Goal: Task Accomplishment & Management: Manage account settings

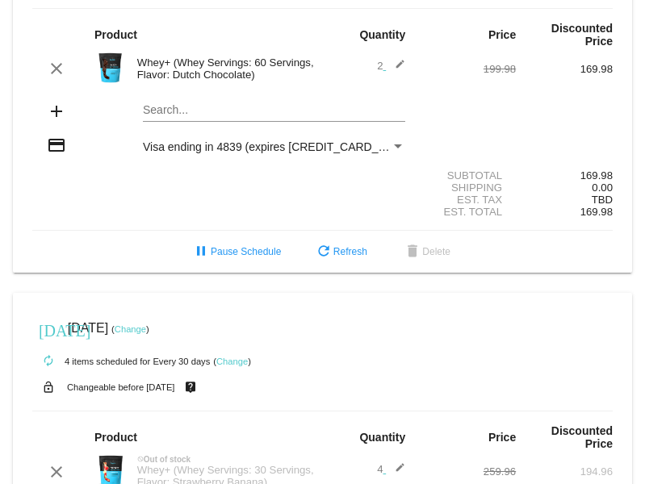
scroll to position [556, 0]
click at [246, 72] on div "Whey+ (Whey Servings: 60 Servings, Flavor: Dutch Chocolate)" at bounding box center [226, 69] width 194 height 24
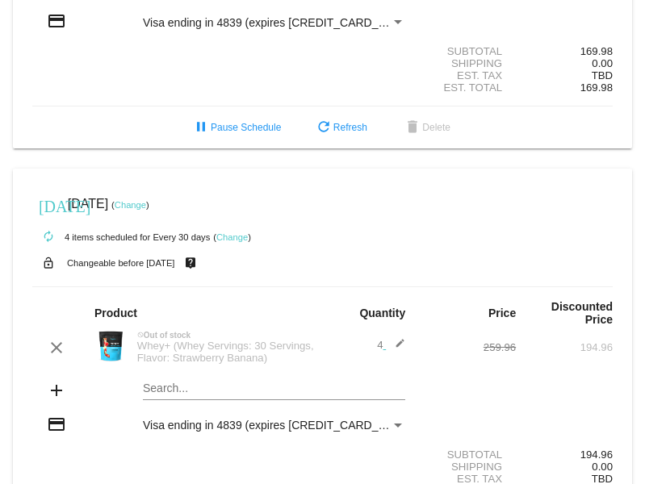
scroll to position [681, 0]
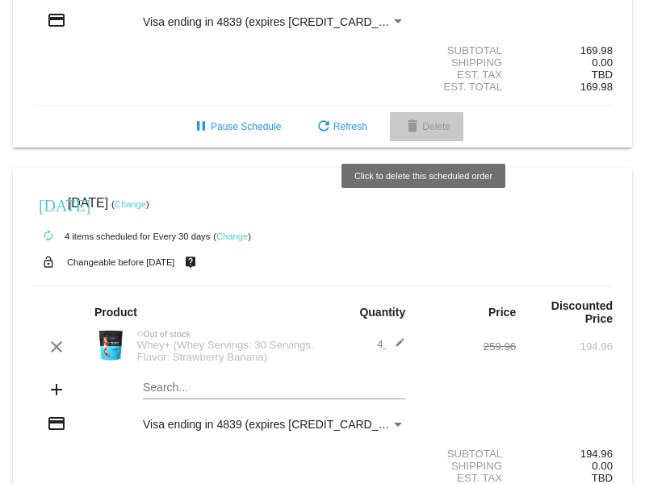
click at [435, 122] on button "delete Delete" at bounding box center [426, 126] width 73 height 29
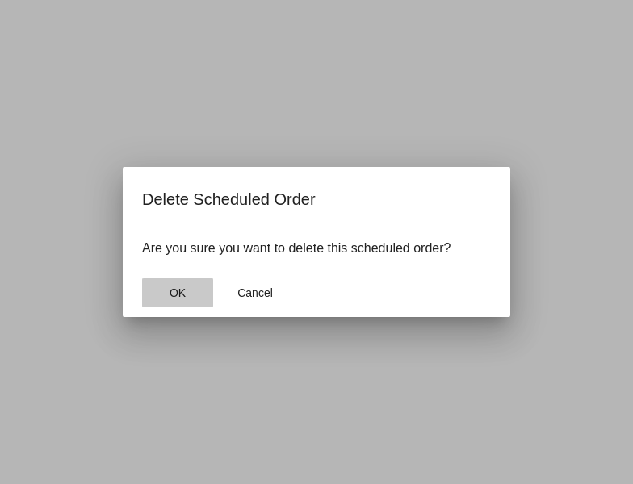
click at [182, 293] on span "OK" at bounding box center [178, 293] width 16 height 13
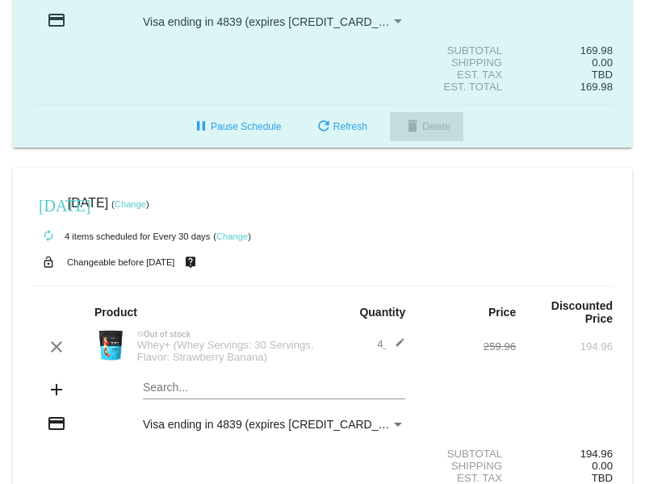
scroll to position [276, 0]
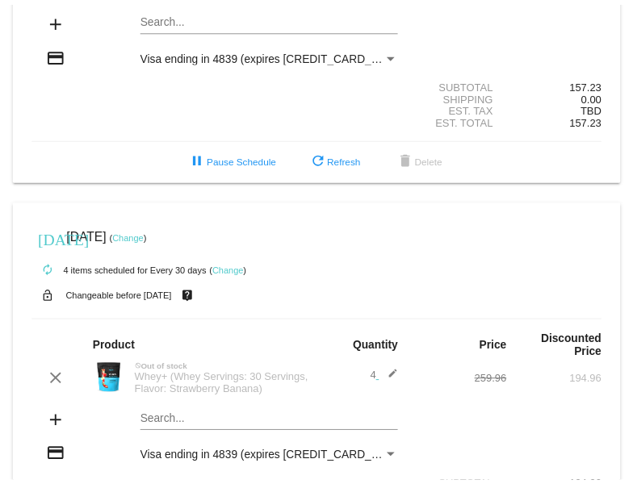
scroll to position [254, 0]
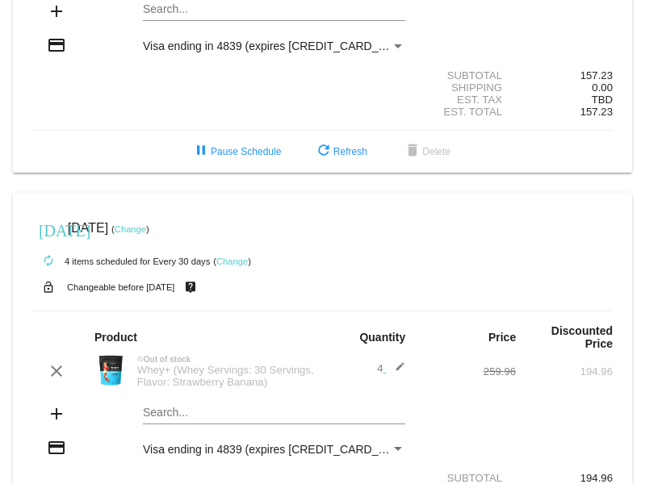
click at [229, 259] on link "Change" at bounding box center [231, 262] width 31 height 10
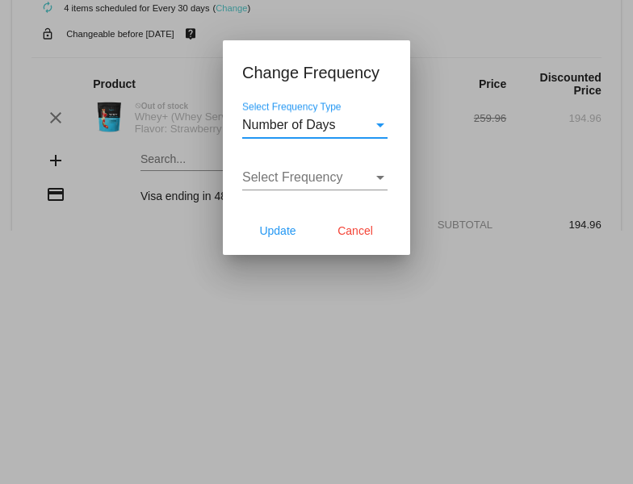
click at [383, 125] on div "Select Frequency Type" at bounding box center [380, 126] width 8 height 4
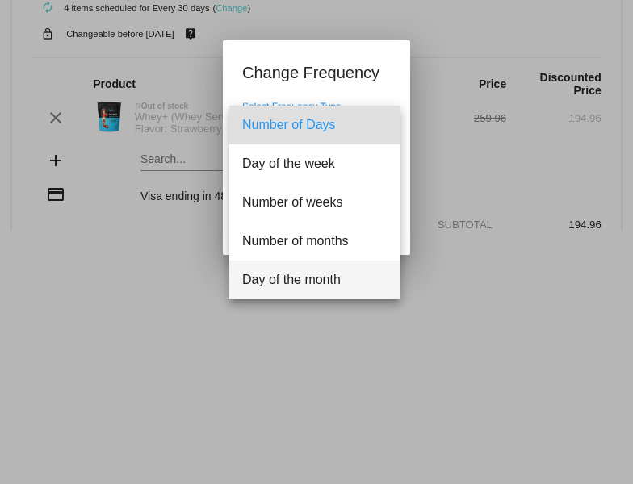
click at [317, 349] on div at bounding box center [316, 242] width 633 height 484
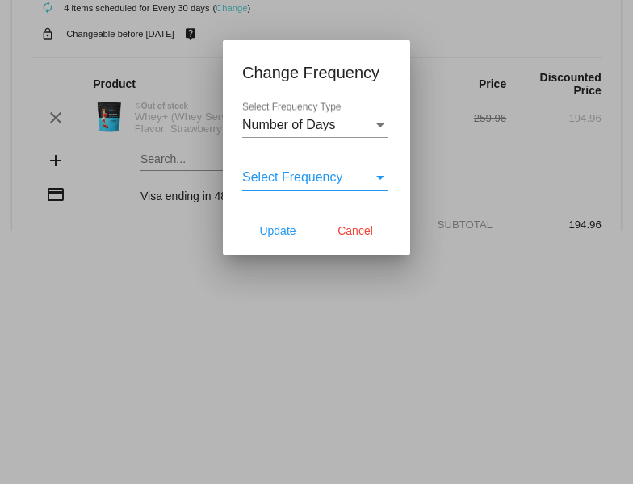
click at [387, 174] on div "Select Frequency" at bounding box center [380, 177] width 15 height 15
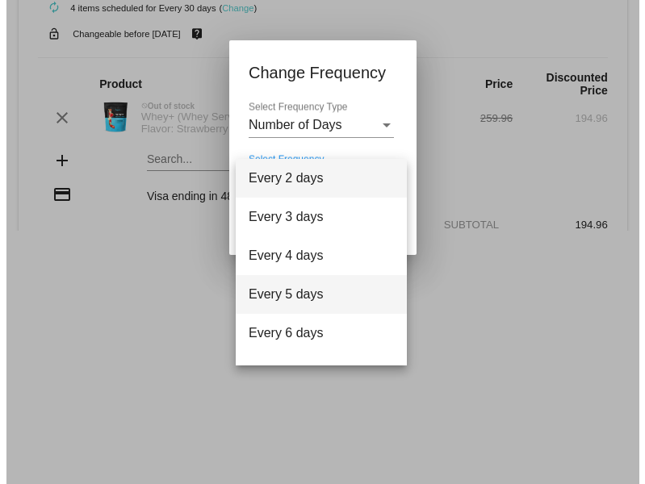
scroll to position [65, 0]
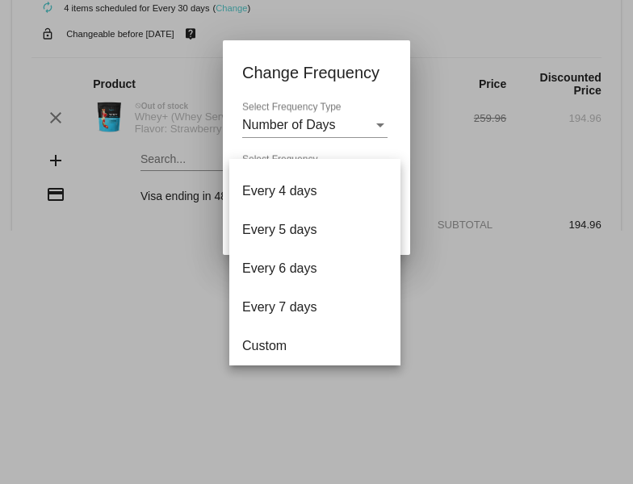
click at [162, 455] on div at bounding box center [316, 242] width 633 height 484
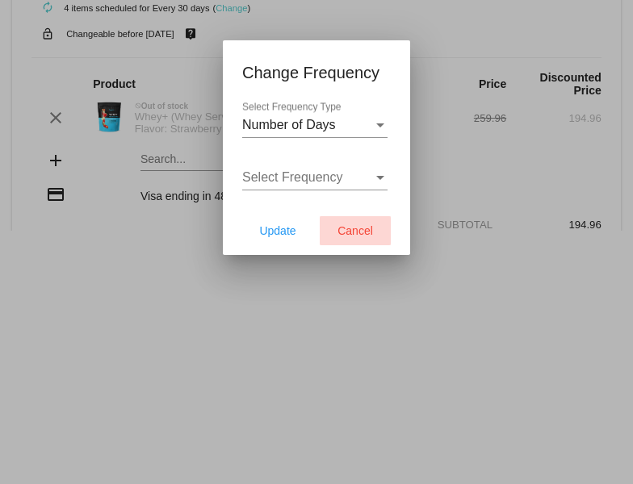
click at [362, 227] on span "Cancel" at bounding box center [355, 230] width 36 height 13
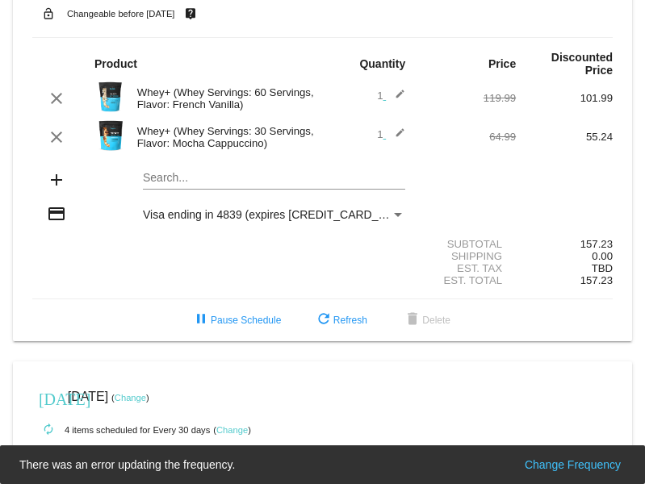
scroll to position [54, 0]
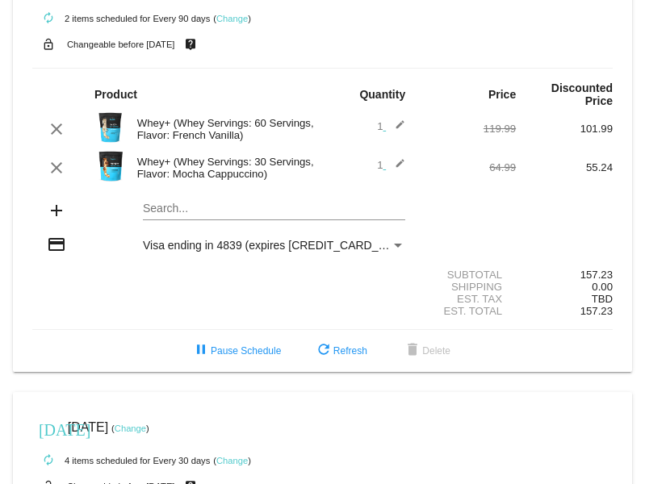
click at [141, 44] on small "Changeable before [DATE]" at bounding box center [121, 45] width 108 height 10
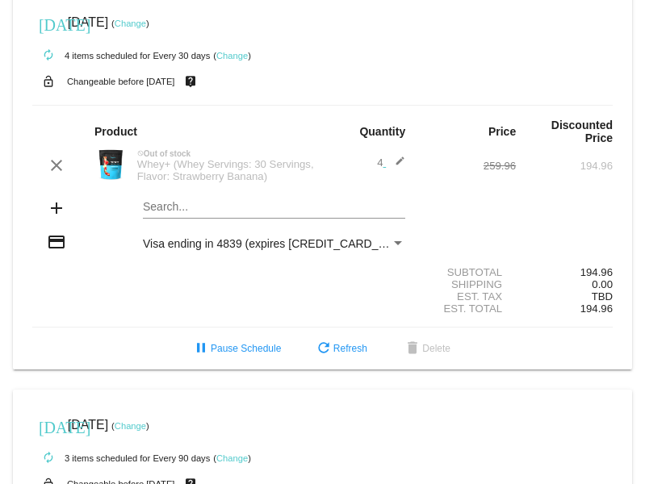
scroll to position [460, 0]
click at [146, 22] on link "Change" at bounding box center [130, 23] width 31 height 10
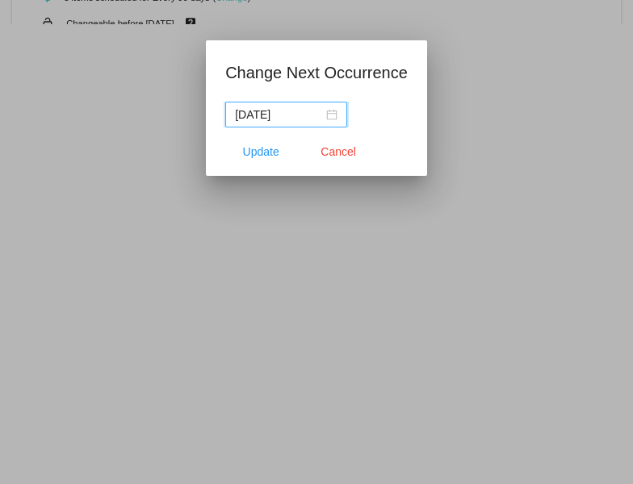
click at [274, 117] on input "2025-10-01" at bounding box center [279, 115] width 88 height 18
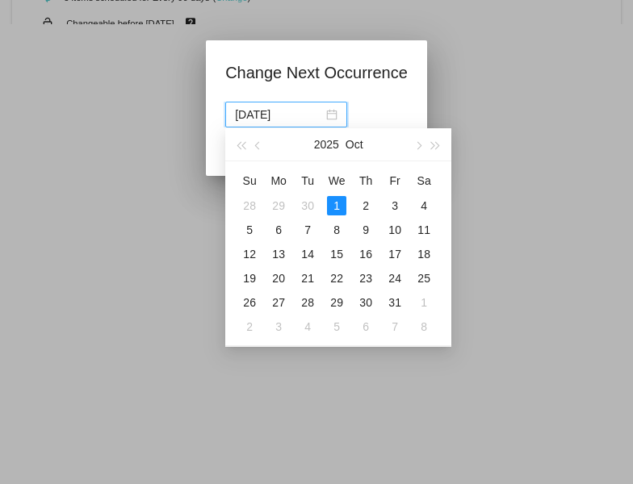
click at [333, 164] on div "Su Mo Tu We Th Fr Sa 28 29 30 1 2 3 4 5 6 7 8 9 10 11 12 13 14 15 16 17 18 19 2…" at bounding box center [338, 253] width 226 height 184
click at [418, 149] on span "button" at bounding box center [418, 146] width 8 height 8
click at [283, 204] on div "1" at bounding box center [278, 205] width 19 height 19
type input "2025-12-01"
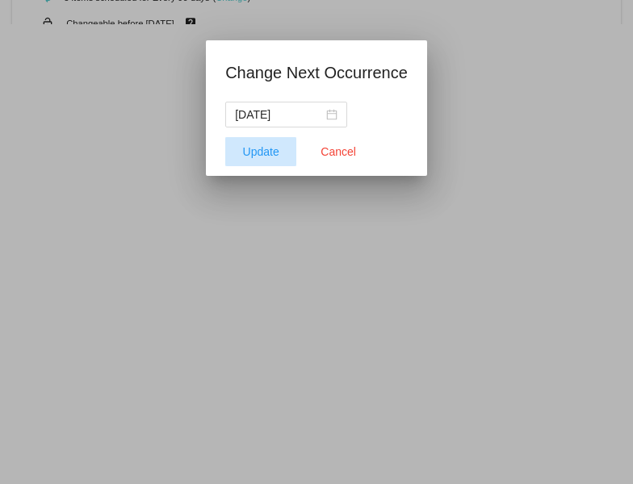
click at [254, 151] on span "Update" at bounding box center [261, 151] width 36 height 13
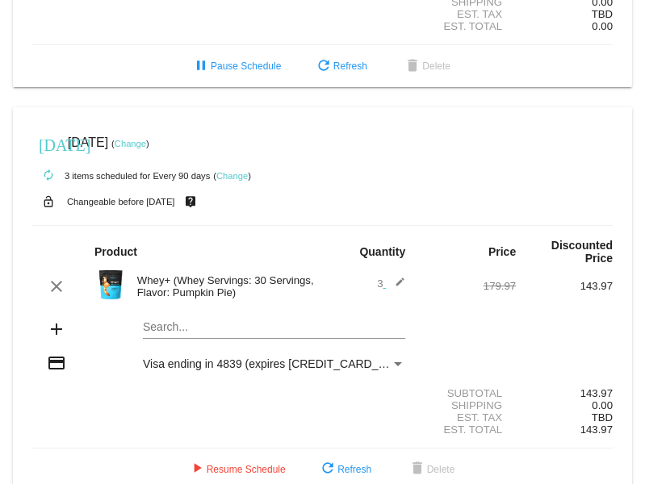
scroll to position [772, 0]
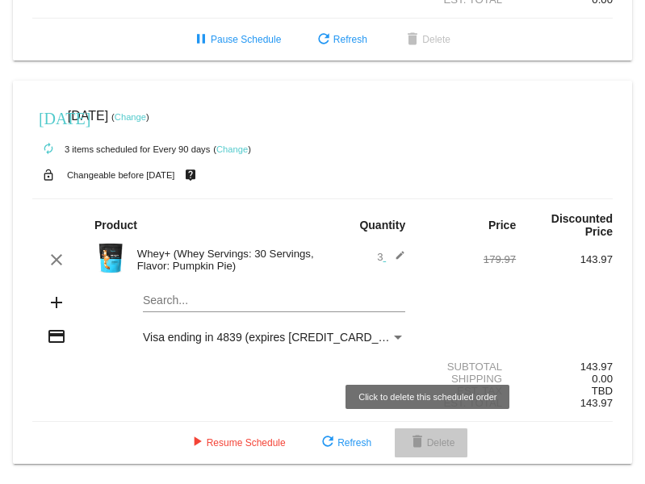
click at [425, 441] on span "delete Delete" at bounding box center [432, 443] width 48 height 11
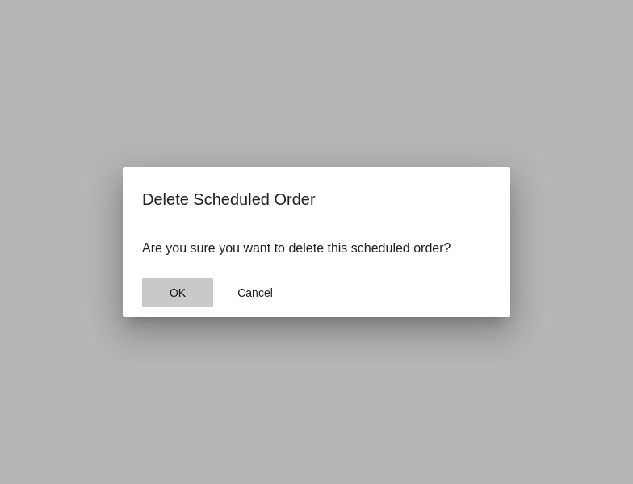
click at [179, 293] on span "OK" at bounding box center [178, 293] width 16 height 13
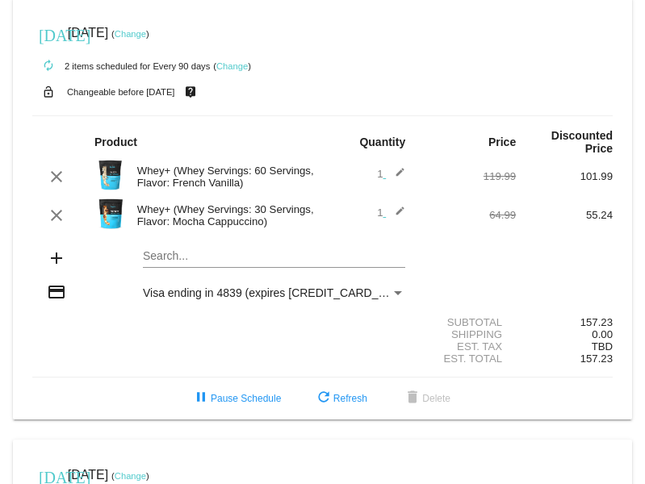
scroll to position [0, 0]
